Goal: Task Accomplishment & Management: Use online tool/utility

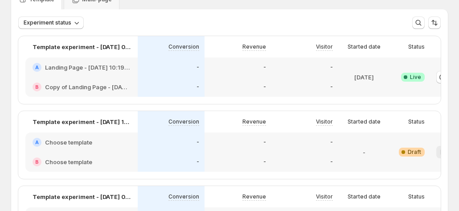
scroll to position [0, 49]
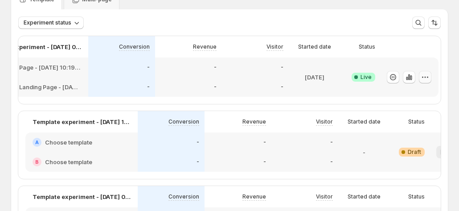
click at [427, 75] on icon "button" at bounding box center [425, 77] width 9 height 9
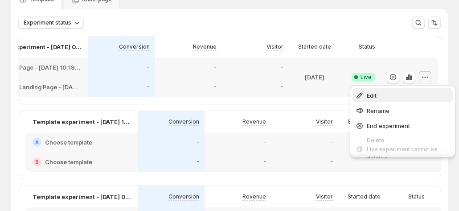
click at [384, 95] on span "Edit" at bounding box center [408, 95] width 83 height 9
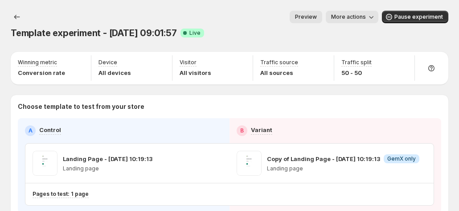
click at [366, 18] on span "More actions" at bounding box center [348, 16] width 35 height 7
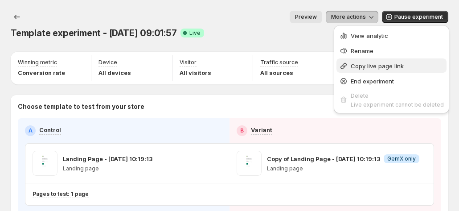
click at [365, 67] on span "Copy live page link" at bounding box center [377, 65] width 53 height 7
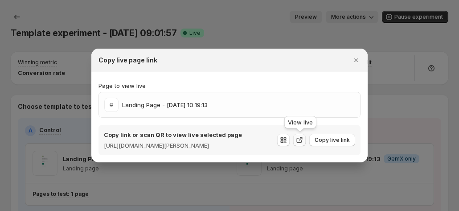
click at [300, 140] on icon ":r3e:" at bounding box center [299, 139] width 9 height 9
click at [302, 141] on icon ":r3e:" at bounding box center [299, 139] width 9 height 9
click at [287, 101] on div "Landing Page - [DATE] 10:19:13" at bounding box center [229, 105] width 250 height 14
click at [329, 109] on div "Landing Page - [DATE] 10:19:13" at bounding box center [229, 104] width 261 height 25
click at [332, 139] on span "Copy live link" at bounding box center [332, 139] width 35 height 7
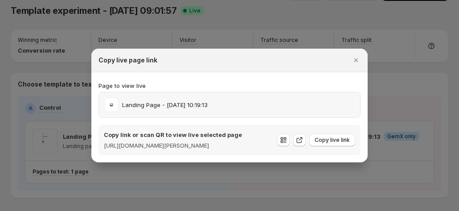
scroll to position [40, 0]
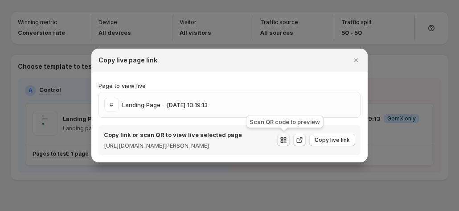
click at [283, 136] on icon ":r3e:" at bounding box center [283, 139] width 9 height 9
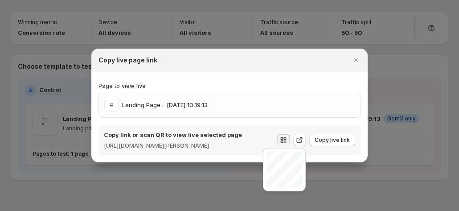
click at [284, 57] on div "Copy live page link" at bounding box center [221, 60] width 246 height 9
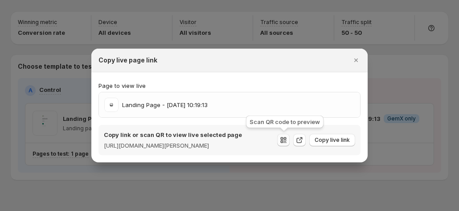
click at [282, 138] on icon ":r3e:" at bounding box center [282, 138] width 3 height 3
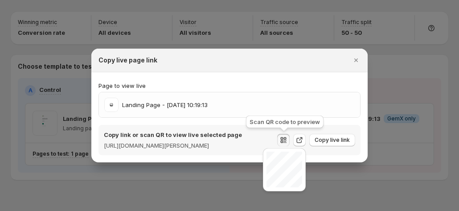
click at [282, 138] on icon ":r3e:" at bounding box center [282, 138] width 3 height 3
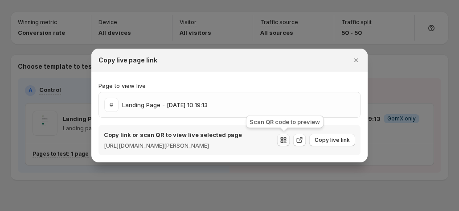
click at [282, 138] on icon ":r3e:" at bounding box center [282, 138] width 3 height 3
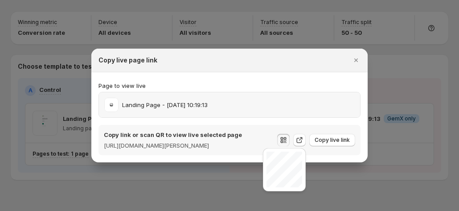
click at [299, 99] on div "Landing Page - [DATE] 10:19:13" at bounding box center [229, 105] width 250 height 14
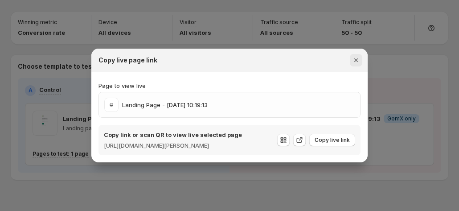
click at [358, 56] on icon "Close" at bounding box center [356, 60] width 9 height 9
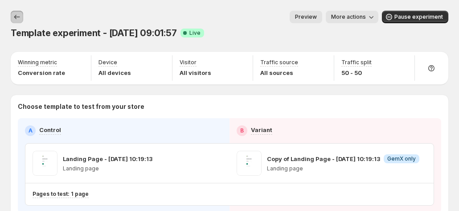
click at [11, 13] on button "Experiments" at bounding box center [17, 17] width 12 height 12
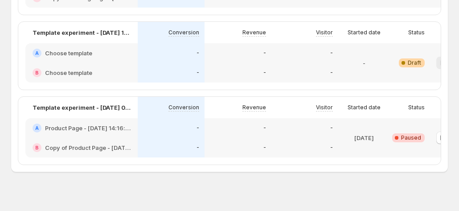
scroll to position [0, 49]
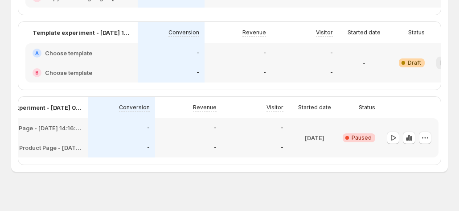
click at [431, 148] on div at bounding box center [410, 137] width 58 height 39
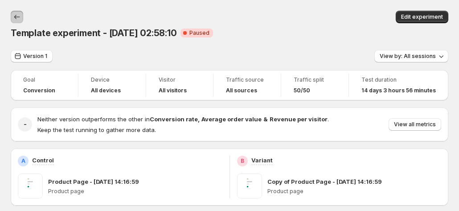
click at [15, 12] on button "Back" at bounding box center [17, 17] width 12 height 12
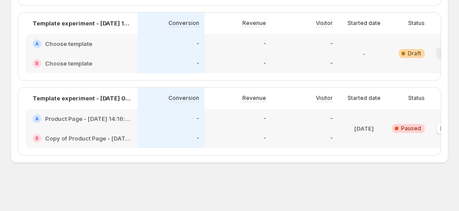
scroll to position [0, 49]
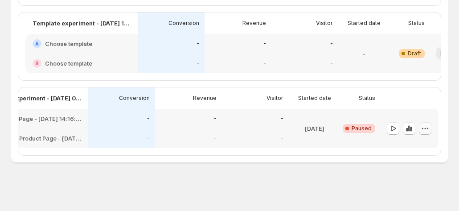
click at [429, 122] on button "button" at bounding box center [425, 128] width 12 height 12
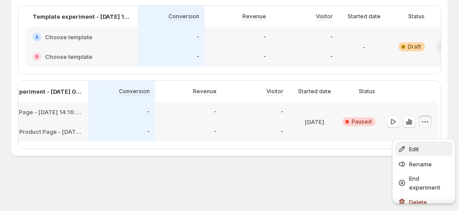
click at [406, 144] on div "Edit" at bounding box center [424, 148] width 53 height 9
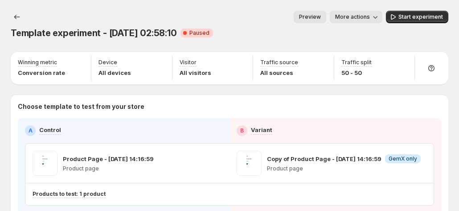
click at [364, 16] on span "More actions" at bounding box center [352, 16] width 35 height 7
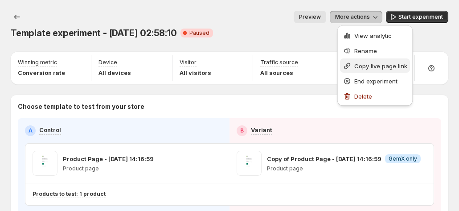
click at [357, 63] on span "Copy live page link" at bounding box center [380, 65] width 53 height 7
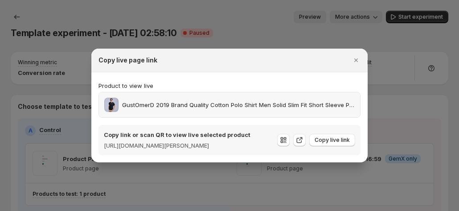
click at [230, 103] on p "GustOmerD 2019 Brand Quality Cotton Polo Shirt Men Solid Slim Fit Short Sleeve …" at bounding box center [238, 104] width 233 height 9
click at [209, 104] on p "GustOmerD 2019 Brand Quality Cotton Polo Shirt Men Solid Slim Fit Short Sleeve …" at bounding box center [238, 104] width 233 height 9
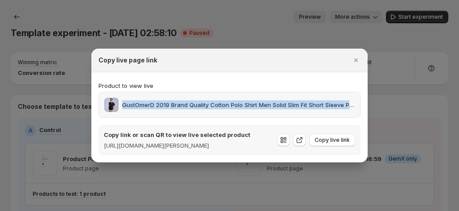
click at [209, 104] on p "GustOmerD 2019 Brand Quality Cotton Polo Shirt Men Solid Slim Fit Short Sleeve …" at bounding box center [238, 104] width 233 height 9
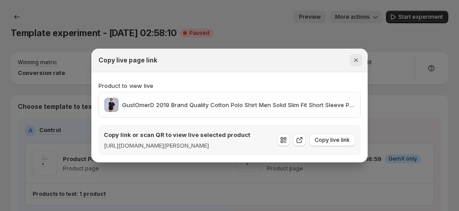
click at [356, 56] on icon "Close" at bounding box center [356, 60] width 9 height 9
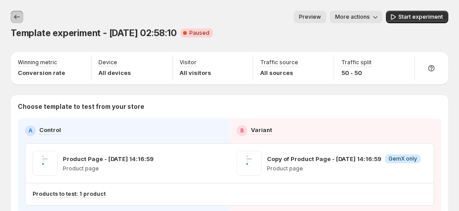
click at [19, 16] on icon "Experiments" at bounding box center [16, 16] width 9 height 9
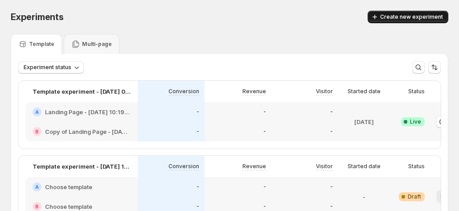
click at [438, 14] on span "Create new experiment" at bounding box center [411, 16] width 63 height 7
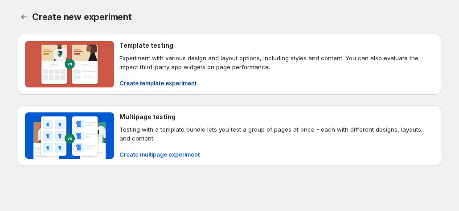
click at [128, 84] on span "Create template experiment" at bounding box center [157, 82] width 77 height 9
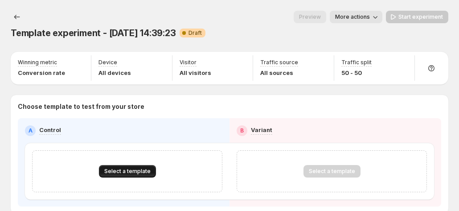
click at [120, 168] on span "Select a template" at bounding box center [127, 171] width 46 height 7
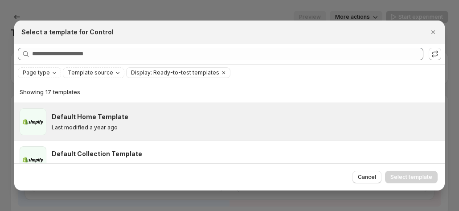
click at [125, 134] on div "Default Home Template Last modified a year ago" at bounding box center [246, 121] width 388 height 27
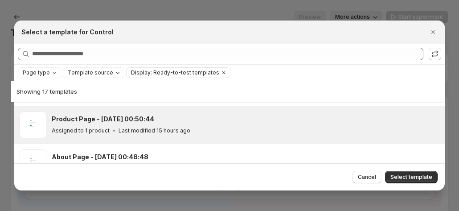
scroll to position [66, 0]
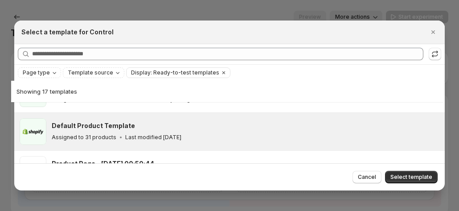
click at [119, 126] on h3 "Default Product Template" at bounding box center [93, 125] width 83 height 9
click at [422, 176] on span "Select template" at bounding box center [411, 176] width 42 height 7
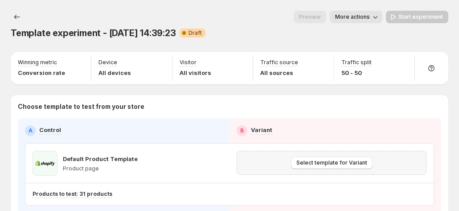
scroll to position [40, 0]
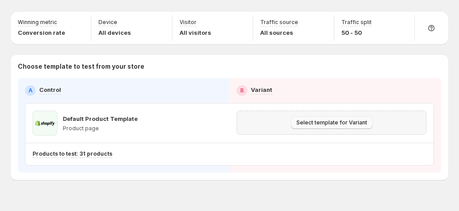
click at [329, 119] on span "Select template for Variant" at bounding box center [331, 122] width 71 height 7
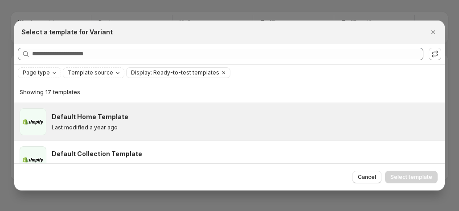
click at [106, 119] on h3 "Default Home Template" at bounding box center [90, 116] width 77 height 9
click at [438, 31] on icon "Close" at bounding box center [433, 32] width 9 height 9
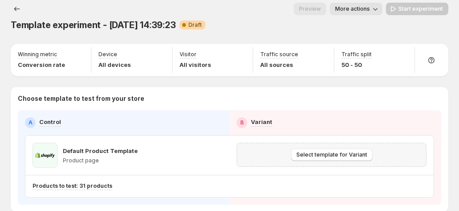
scroll to position [0, 0]
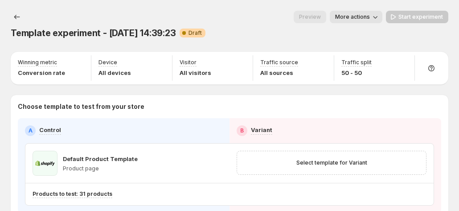
click at [379, 17] on icon "button" at bounding box center [375, 16] width 9 height 9
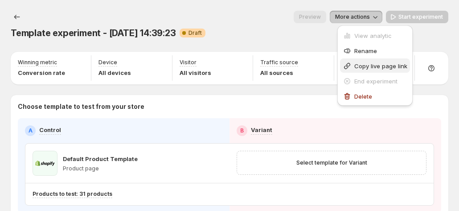
click at [357, 62] on span "Copy live page link" at bounding box center [380, 65] width 53 height 7
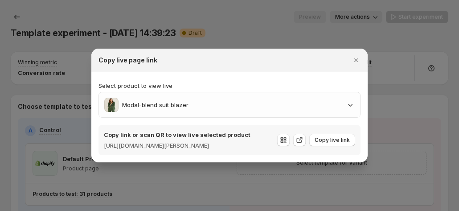
scroll to position [40, 0]
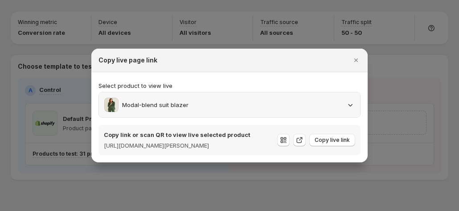
click at [268, 101] on div "Modal-blend suit blazer" at bounding box center [229, 105] width 250 height 14
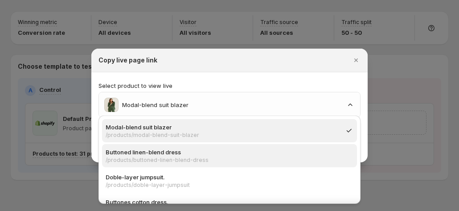
click at [255, 148] on p "Buttoned linen-blend dress" at bounding box center [227, 152] width 242 height 9
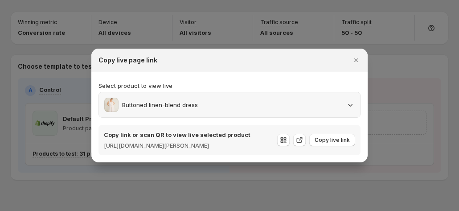
click at [203, 105] on div "Buttoned linen-blend dress" at bounding box center [229, 105] width 250 height 14
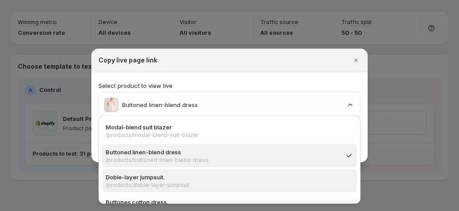
click at [163, 183] on p "/products/doble-layer-jumpsuit" at bounding box center [227, 184] width 242 height 7
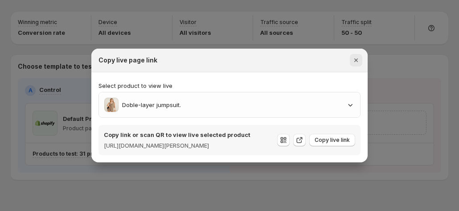
click at [353, 56] on icon "Close" at bounding box center [356, 60] width 9 height 9
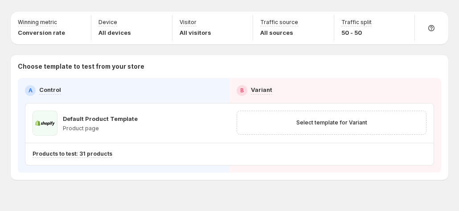
scroll to position [0, 0]
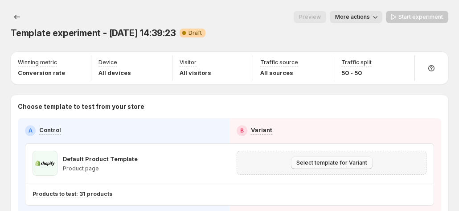
click at [344, 159] on span "Select template for Variant" at bounding box center [331, 162] width 71 height 7
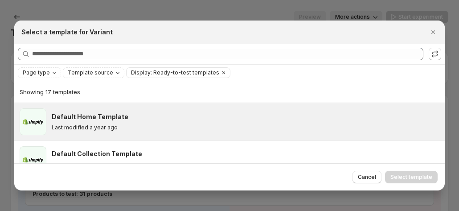
click at [182, 117] on div "Default Home Template" at bounding box center [244, 116] width 385 height 9
click at [398, 172] on button "Select template" at bounding box center [411, 177] width 53 height 12
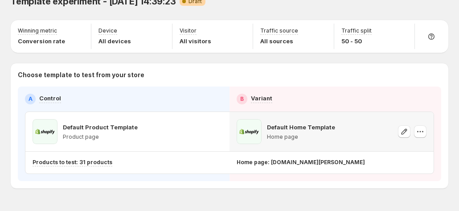
scroll to position [40, 0]
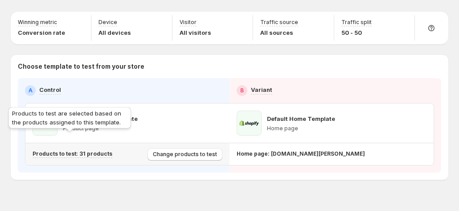
click at [91, 150] on p "Products to test: 31 products" at bounding box center [73, 153] width 80 height 7
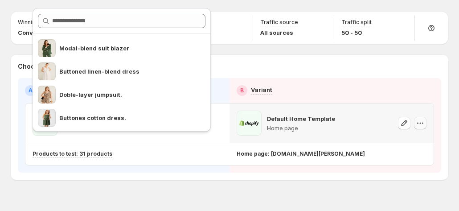
click at [426, 117] on button "button" at bounding box center [420, 123] width 12 height 12
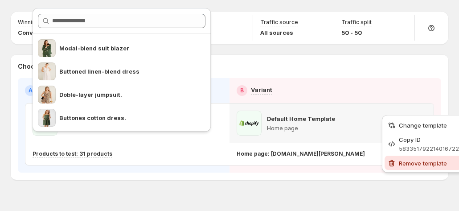
click at [396, 158] on button "Remove template" at bounding box center [423, 163] width 77 height 14
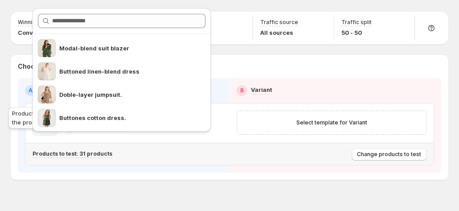
click at [88, 150] on p "Products to test: 31 products" at bounding box center [73, 153] width 80 height 7
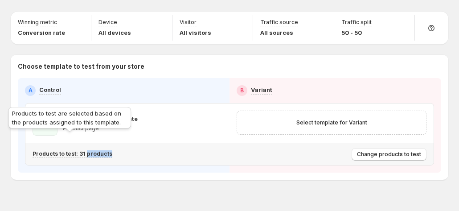
click at [88, 150] on p "Products to test: 31 products" at bounding box center [73, 153] width 80 height 7
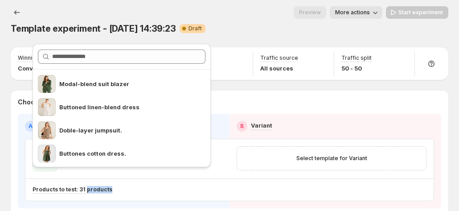
scroll to position [0, 0]
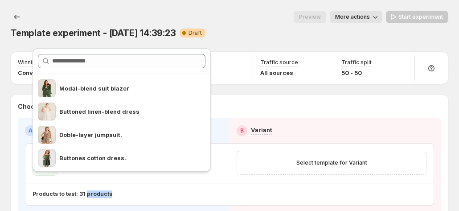
click at [360, 16] on span "More actions" at bounding box center [352, 16] width 35 height 7
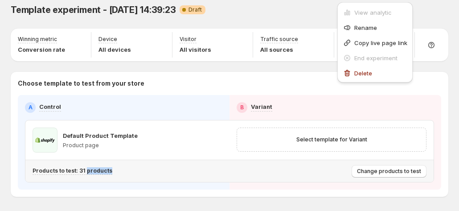
scroll to position [40, 0]
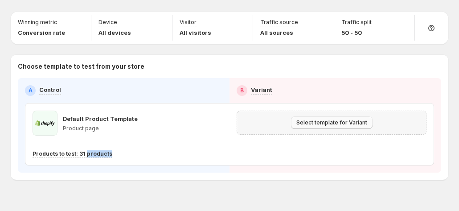
click at [348, 119] on span "Select template for Variant" at bounding box center [331, 122] width 71 height 7
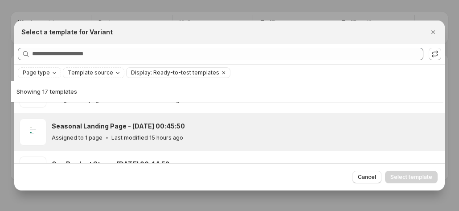
scroll to position [200, 0]
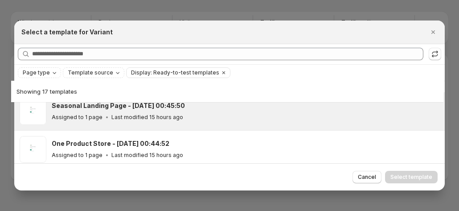
click at [112, 122] on div "Seasonal Landing Page - [DATE] 00:45:50 Assigned to 1 page Last modified 15 hou…" at bounding box center [246, 111] width 388 height 27
click at [405, 176] on span "Select template" at bounding box center [411, 176] width 42 height 7
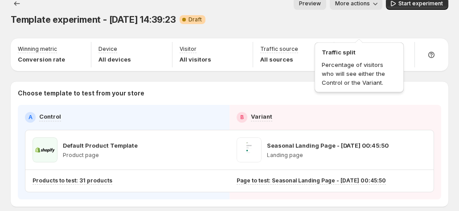
scroll to position [0, 0]
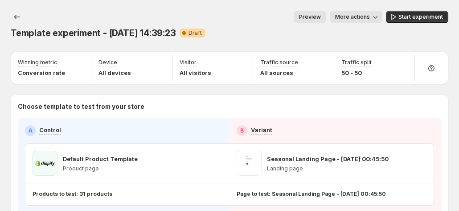
click at [379, 16] on icon "button" at bounding box center [375, 16] width 9 height 9
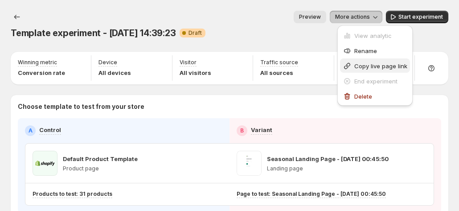
click at [364, 63] on span "Copy live page link" at bounding box center [380, 65] width 53 height 7
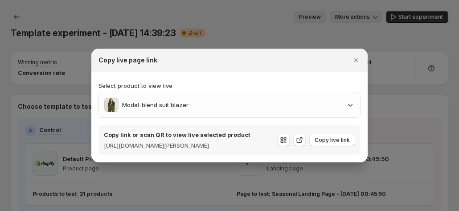
click at [172, 104] on p "Modal-blend suit blazer" at bounding box center [155, 104] width 66 height 9
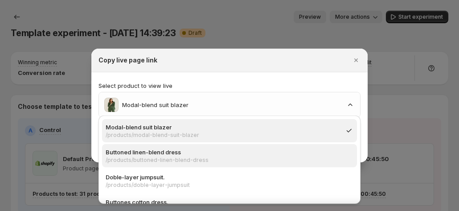
click at [188, 153] on p "Buttoned linen-blend dress" at bounding box center [227, 152] width 242 height 9
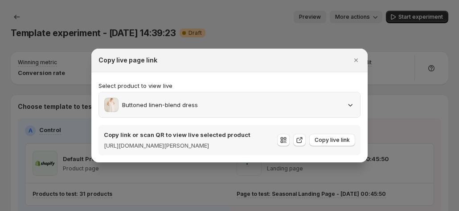
click at [194, 110] on div "Buttoned linen-blend dress" at bounding box center [229, 104] width 261 height 25
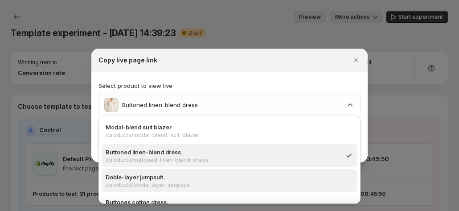
click at [162, 178] on p "Doble-layer jumpsuit." at bounding box center [227, 176] width 242 height 9
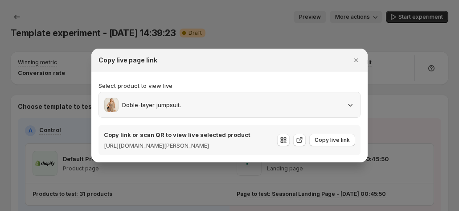
click at [183, 110] on div "Doble-layer jumpsuit." at bounding box center [229, 104] width 261 height 25
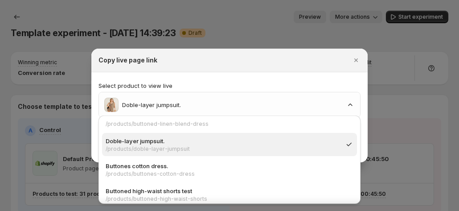
scroll to position [45, 0]
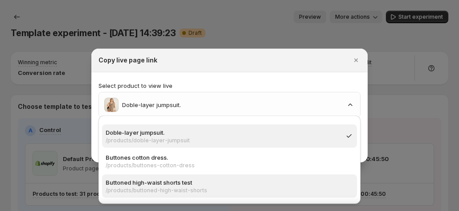
click at [157, 176] on div "Buttoned high-waist shorts test /products/buttoned-high-waist-shorts" at bounding box center [229, 185] width 255 height 23
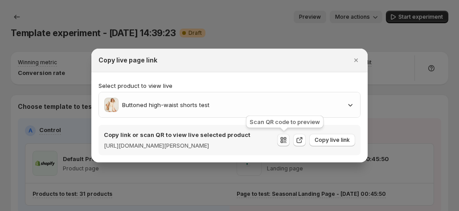
click at [280, 136] on icon ":rg9:" at bounding box center [283, 139] width 9 height 9
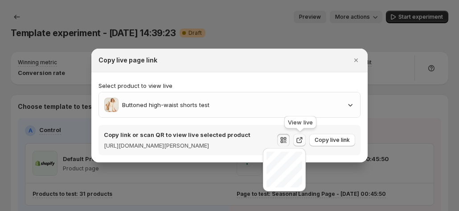
click at [299, 135] on button ":rg9:" at bounding box center [299, 140] width 12 height 12
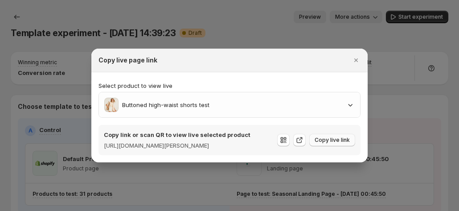
click at [324, 140] on span "Copy live link" at bounding box center [332, 139] width 35 height 7
click at [358, 56] on icon "Close" at bounding box center [356, 60] width 9 height 9
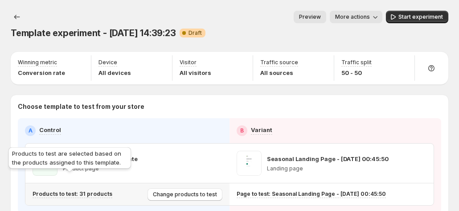
click at [94, 190] on p "Products to test: 31 products" at bounding box center [73, 193] width 80 height 7
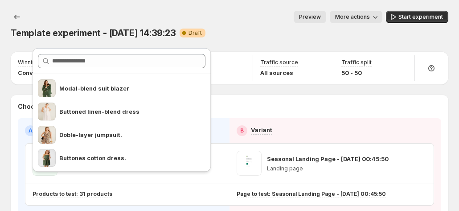
click at [229, 52] on div "Winning metric Conversion rate Device All devices Visitor All visitors Traffic …" at bounding box center [230, 68] width 438 height 33
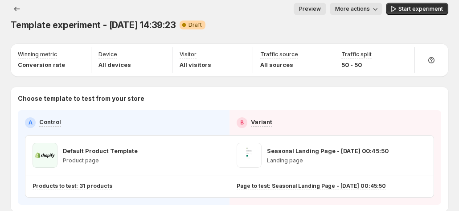
scroll to position [0, 0]
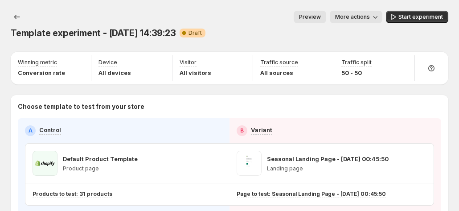
click at [379, 18] on icon "button" at bounding box center [375, 16] width 9 height 9
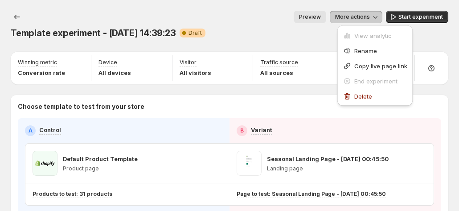
click at [215, 126] on div "A Control B Variant Default Product Template Product page Seasonal Landing Page…" at bounding box center [229, 165] width 409 height 80
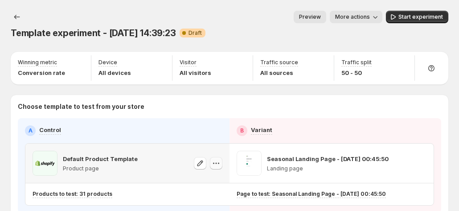
click at [221, 159] on icon "button" at bounding box center [216, 163] width 9 height 9
click at [431, 150] on div "Seasonal Landing Page - [DATE] 00:45:50 Landing page" at bounding box center [332, 162] width 204 height 39
click at [423, 159] on icon "button" at bounding box center [420, 163] width 9 height 9
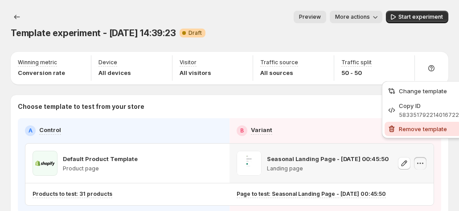
click at [416, 129] on span "Remove template" at bounding box center [423, 128] width 48 height 7
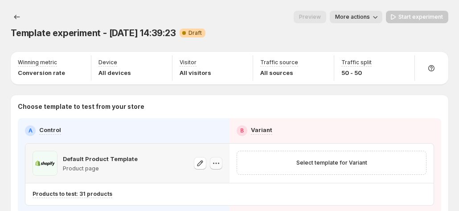
click at [221, 159] on icon "button" at bounding box center [216, 163] width 9 height 9
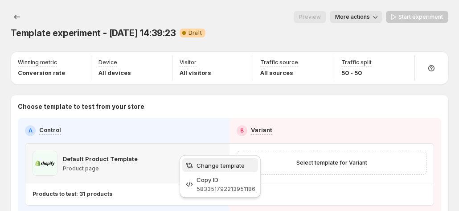
click at [209, 164] on span "Change template" at bounding box center [221, 165] width 48 height 7
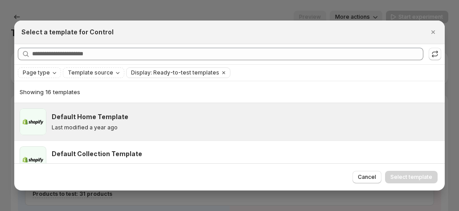
click at [67, 108] on div "Default Home Template Last modified a year ago" at bounding box center [246, 121] width 388 height 27
click at [414, 178] on span "Select template" at bounding box center [411, 176] width 42 height 7
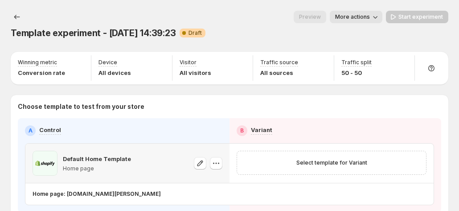
click at [368, 10] on div "Template experiment - [DATE] 14:39:23. This page is ready Template experiment -…" at bounding box center [230, 25] width 438 height 50
click at [366, 13] on button "More actions" at bounding box center [356, 17] width 53 height 12
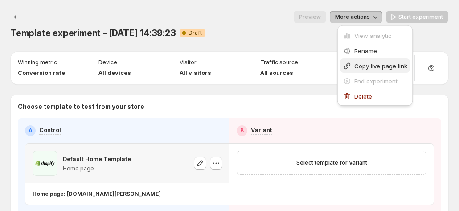
click at [357, 64] on span "Copy live page link" at bounding box center [380, 65] width 53 height 7
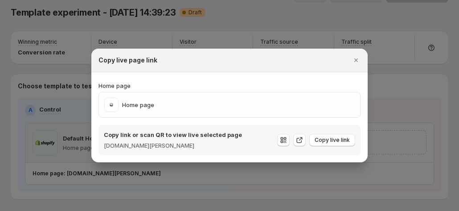
scroll to position [40, 0]
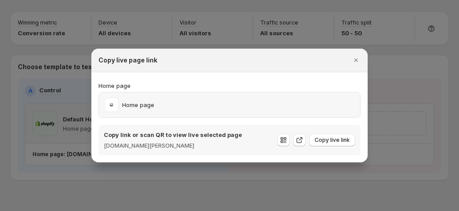
click at [243, 107] on div "Home page" at bounding box center [229, 105] width 250 height 14
click at [354, 62] on icon "Close" at bounding box center [356, 60] width 9 height 9
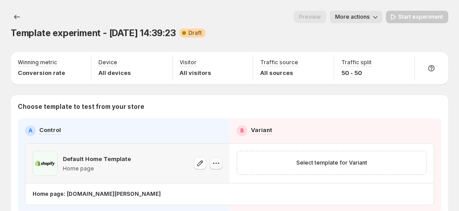
click at [218, 159] on icon "button" at bounding box center [216, 163] width 9 height 9
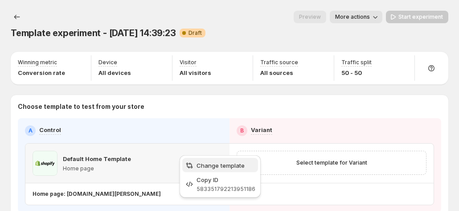
click at [220, 166] on span "Change template" at bounding box center [221, 165] width 48 height 7
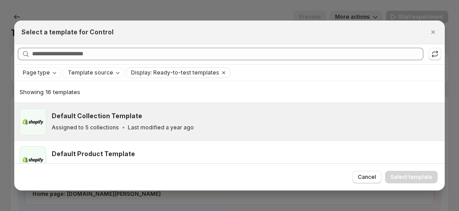
click at [168, 116] on div "Default Collection Template" at bounding box center [244, 115] width 385 height 9
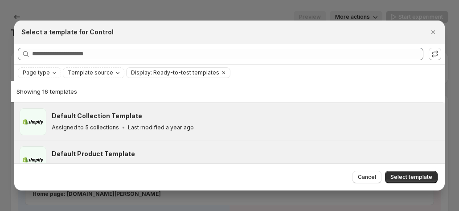
click at [70, 149] on h3 "Default Product Template" at bounding box center [93, 153] width 83 height 9
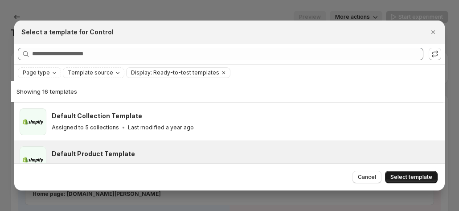
click at [420, 175] on span "Select template" at bounding box center [411, 176] width 42 height 7
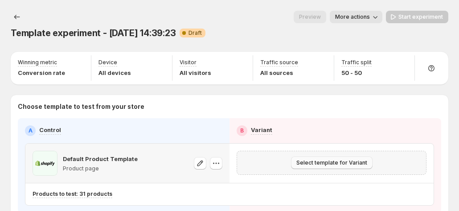
click at [324, 159] on span "Select template for Variant" at bounding box center [331, 162] width 71 height 7
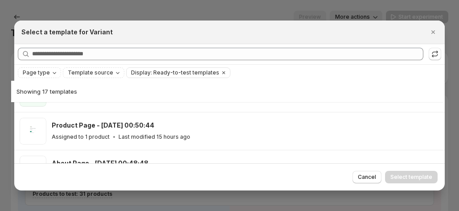
scroll to position [67, 0]
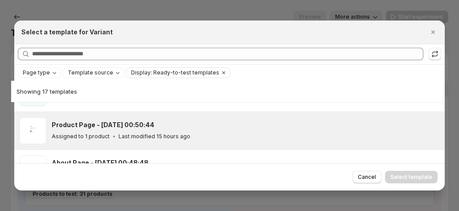
click at [152, 130] on div "Product Page - [DATE] 00:50:44 Assigned to 1 product Last modified 15 hours ago" at bounding box center [244, 130] width 385 height 20
click at [403, 173] on button "Select template" at bounding box center [411, 177] width 53 height 12
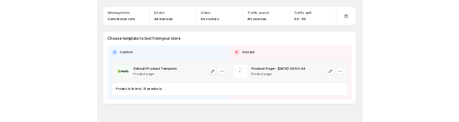
scroll to position [0, 0]
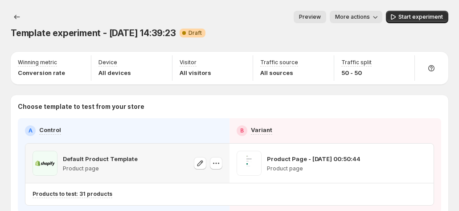
click at [359, 16] on span "More actions" at bounding box center [352, 16] width 35 height 7
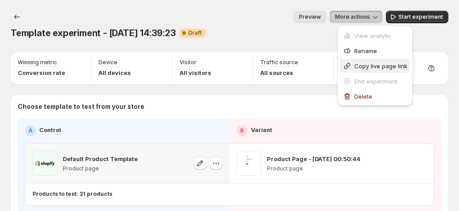
click at [365, 60] on button "Copy live page link" at bounding box center [375, 65] width 70 height 14
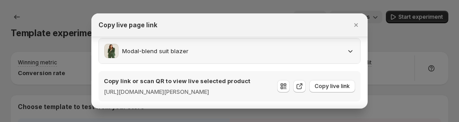
scroll to position [27, 0]
click at [348, 46] on icon ":rjm:" at bounding box center [350, 50] width 9 height 9
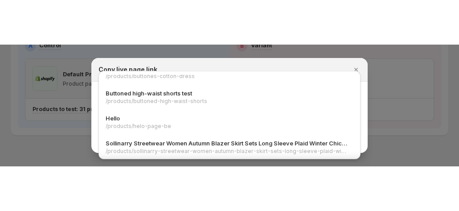
scroll to position [0, 0]
